Goal: Information Seeking & Learning: Learn about a topic

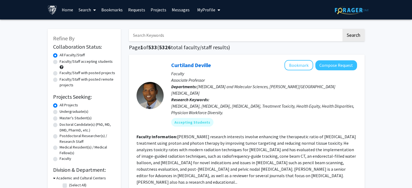
click at [147, 37] on input "Search Keywords" at bounding box center [235, 35] width 212 height 12
type input "twin lab"
click at [342, 29] on button "Search" at bounding box center [353, 35] width 22 height 12
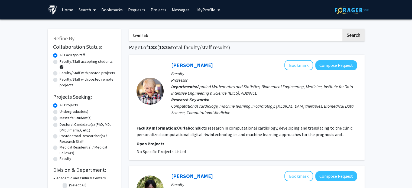
click at [60, 62] on label "Faculty/Staff accepting students" at bounding box center [86, 62] width 53 height 6
click at [60, 62] on input "Faculty/Staff accepting students" at bounding box center [62, 61] width 4 height 4
radio input "true"
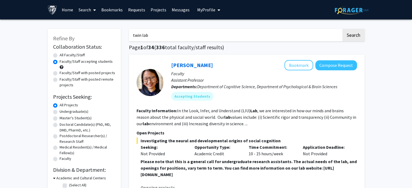
click at [60, 74] on label "Faculty/Staff with posted projects" at bounding box center [87, 73] width 55 height 6
click at [60, 74] on input "Faculty/Staff with posted projects" at bounding box center [62, 72] width 4 height 4
radio input "true"
